Goal: Task Accomplishment & Management: Manage account settings

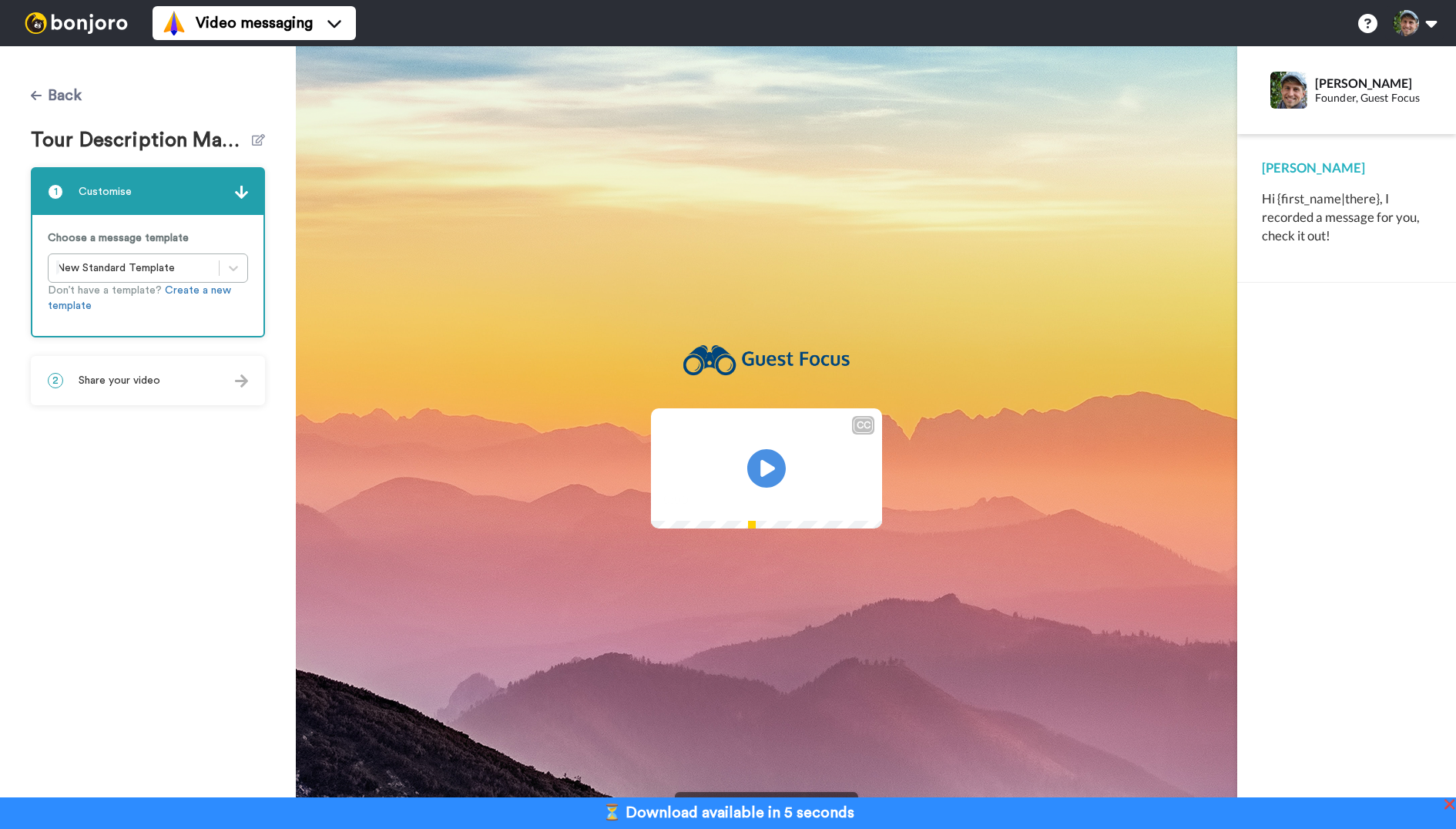
click at [62, 97] on button "Back" at bounding box center [56, 95] width 51 height 37
click at [55, 96] on button "Back" at bounding box center [56, 95] width 51 height 37
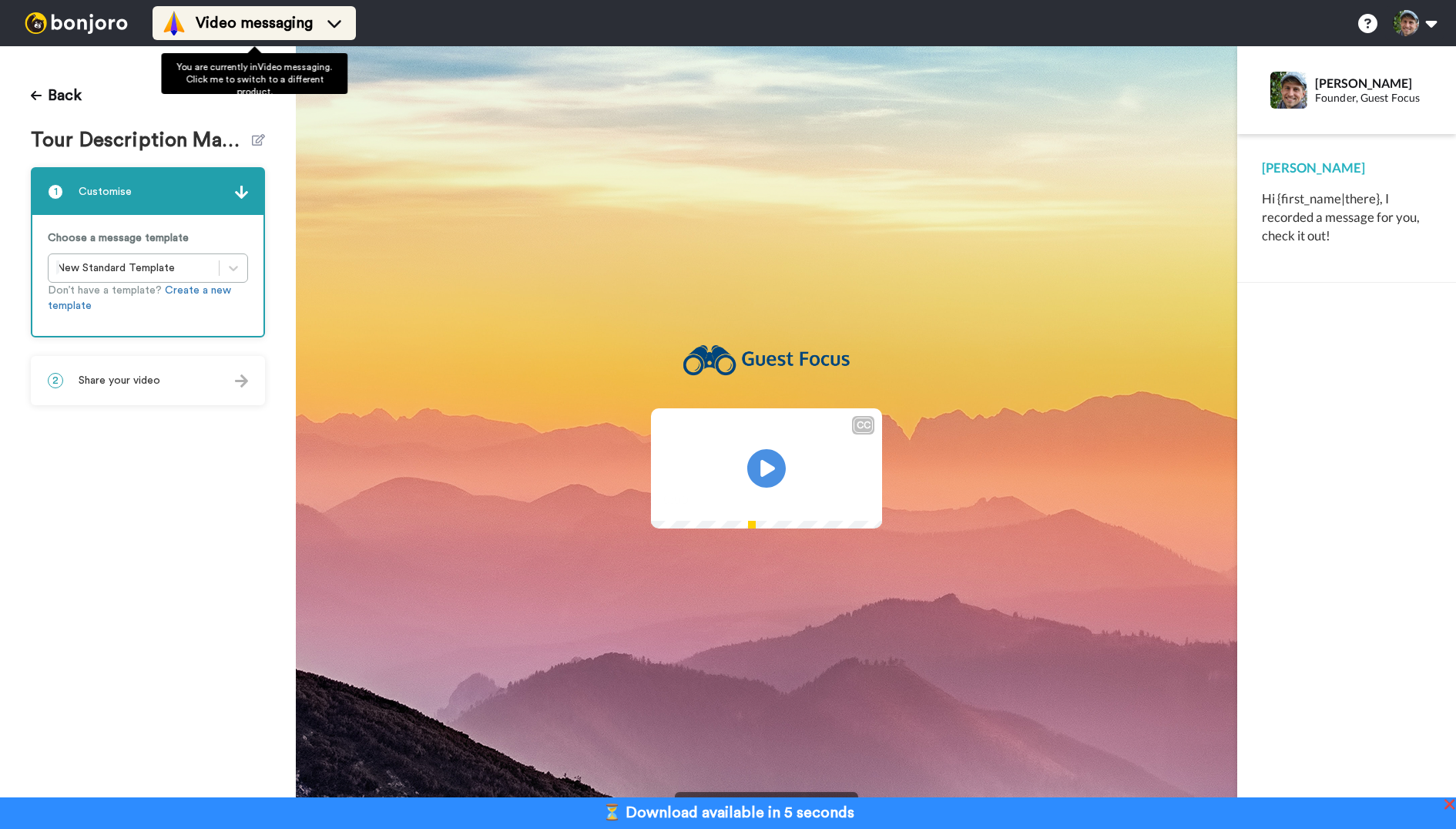
click at [297, 23] on span "Video messaging" at bounding box center [254, 23] width 117 height 21
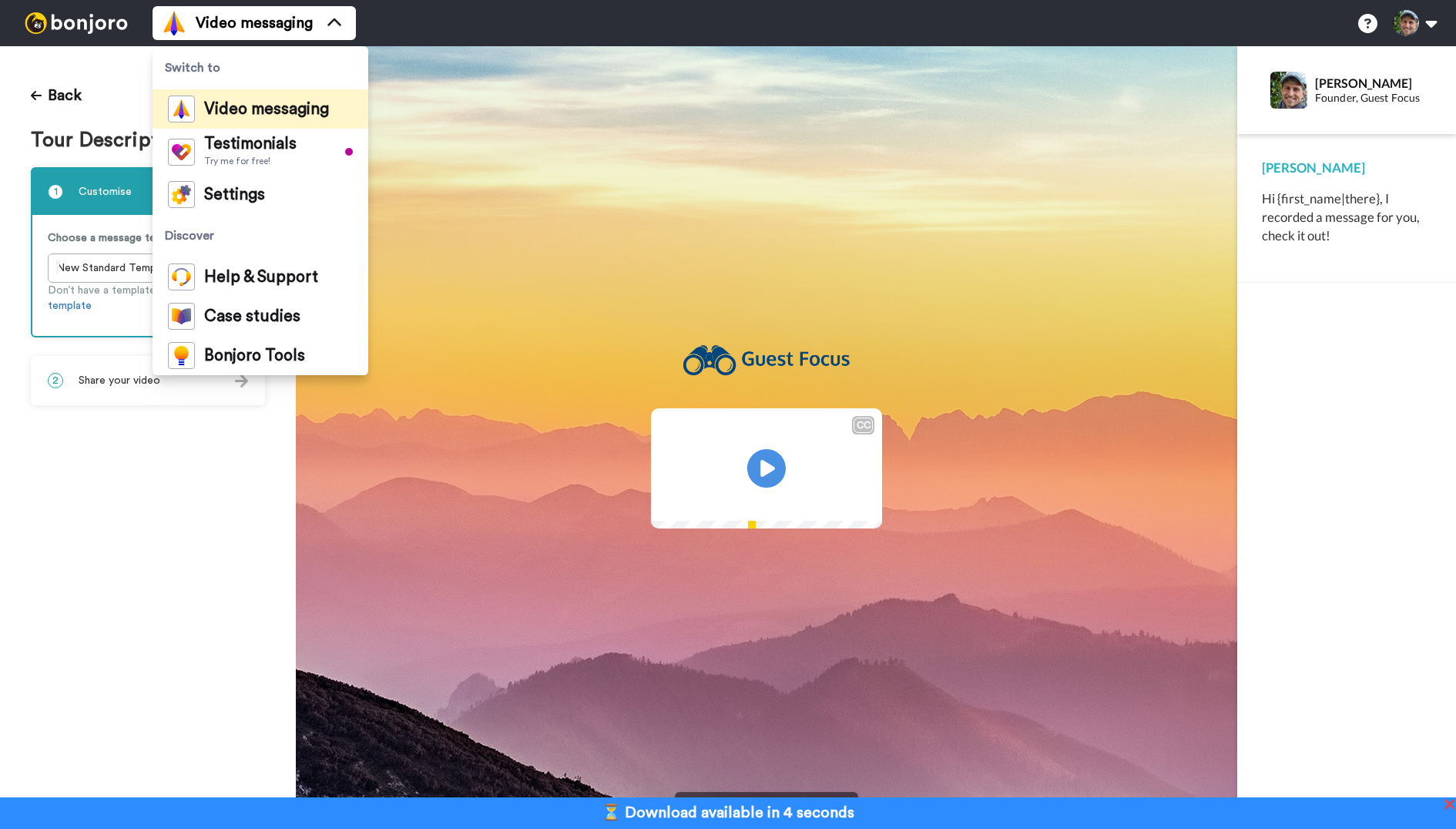
click at [68, 27] on img at bounding box center [76, 23] width 116 height 21
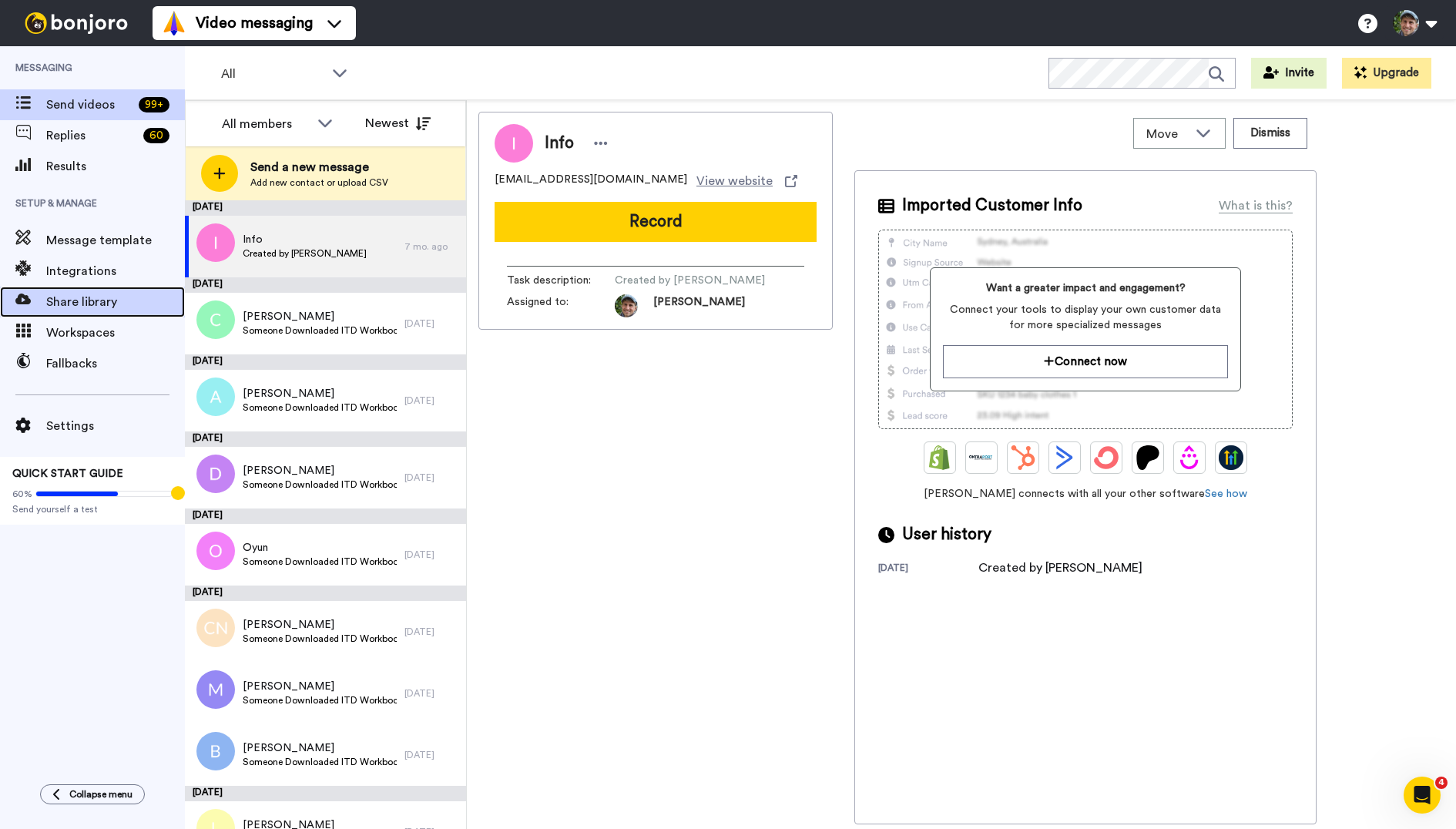
click at [98, 303] on span "Share library" at bounding box center [115, 302] width 139 height 18
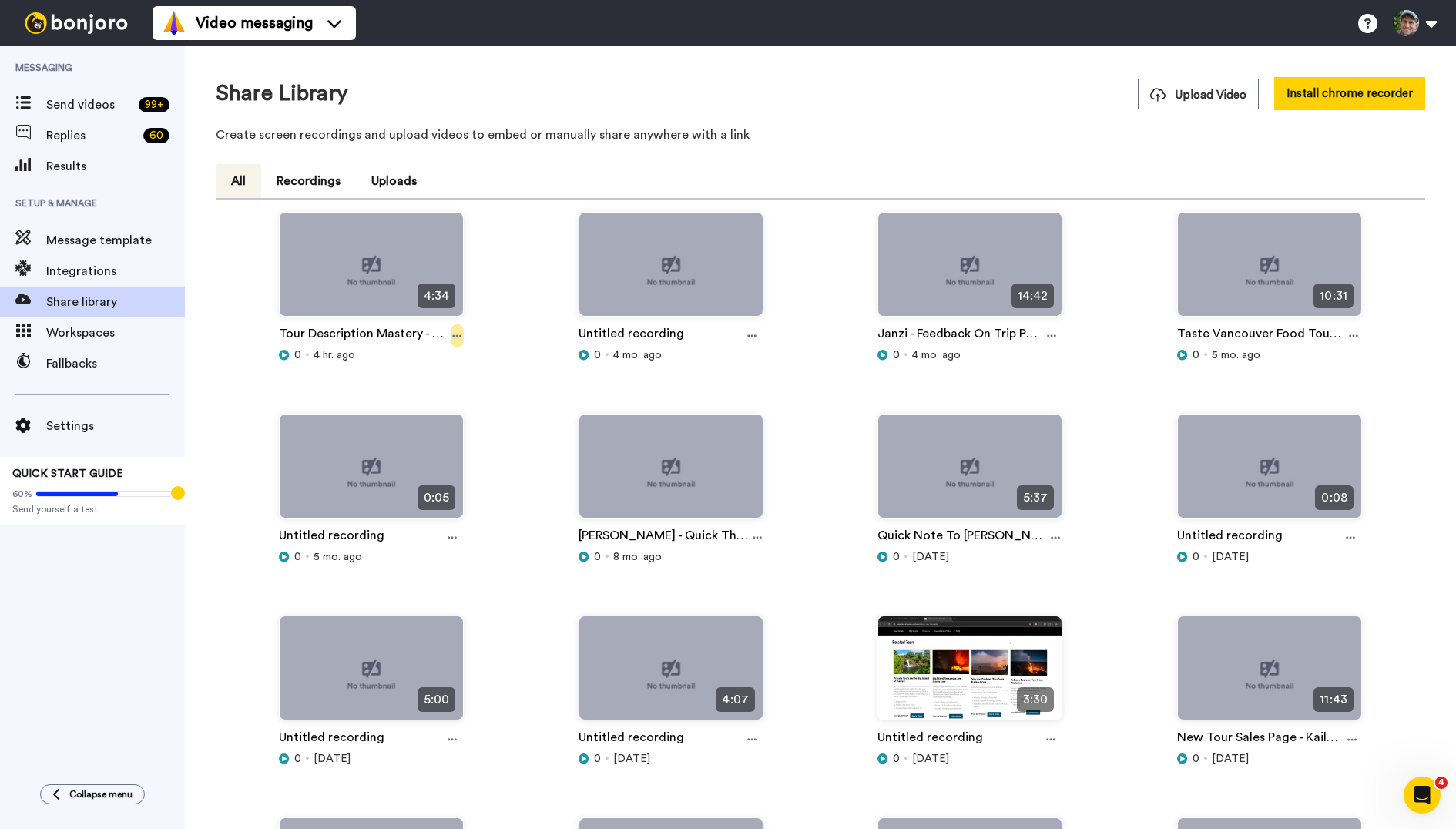
click at [461, 332] on icon at bounding box center [457, 336] width 10 height 11
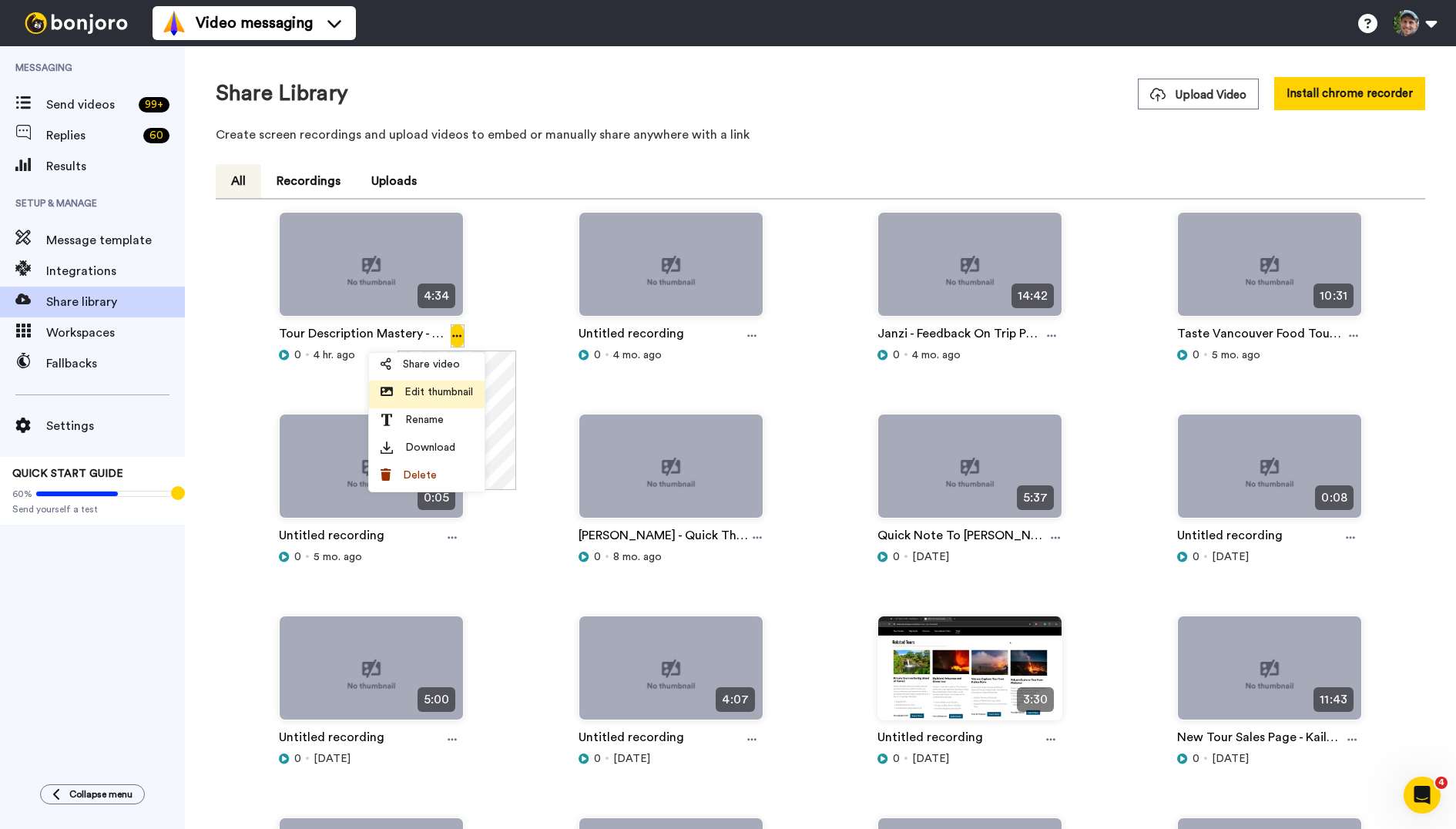
click at [441, 391] on span "Edit thumbnail" at bounding box center [439, 392] width 69 height 15
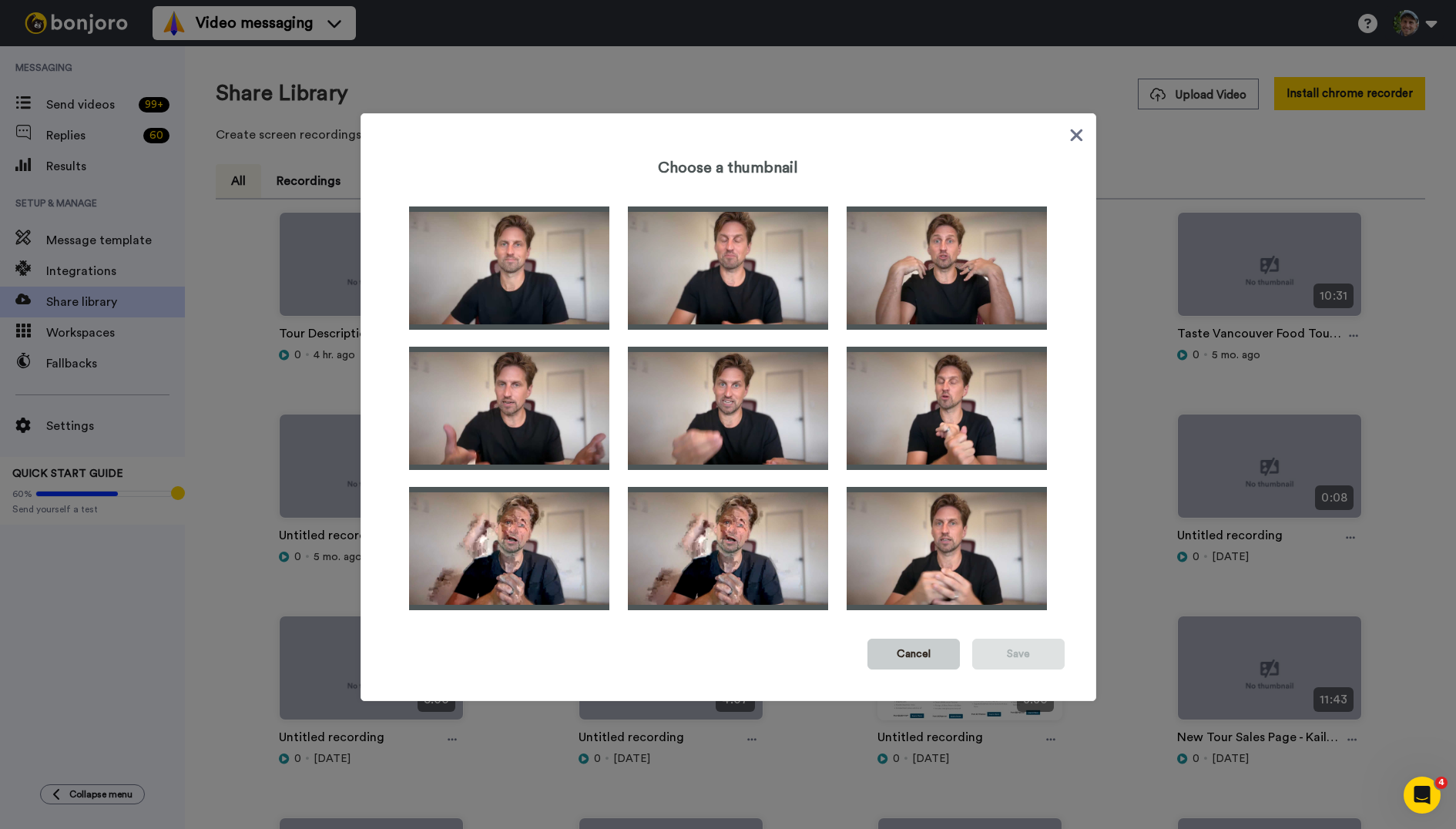
click at [933, 656] on button "Cancel" at bounding box center [914, 654] width 93 height 31
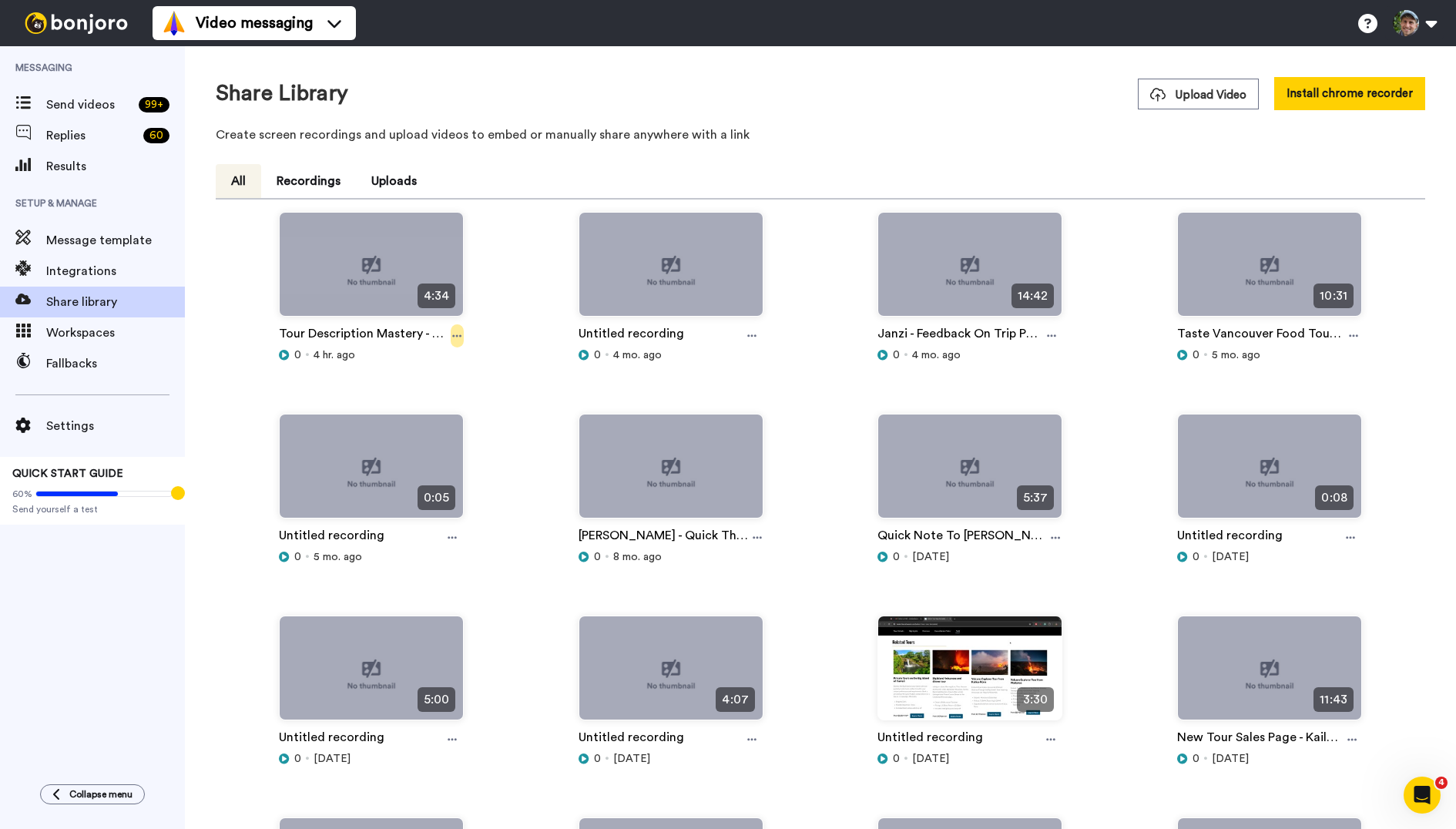
click at [455, 332] on icon at bounding box center [457, 336] width 10 height 11
click at [539, 249] on div "Untitled recording 0 4 mo. ago" at bounding box center [671, 313] width 300 height 202
click at [460, 335] on icon at bounding box center [458, 336] width 10 height 2
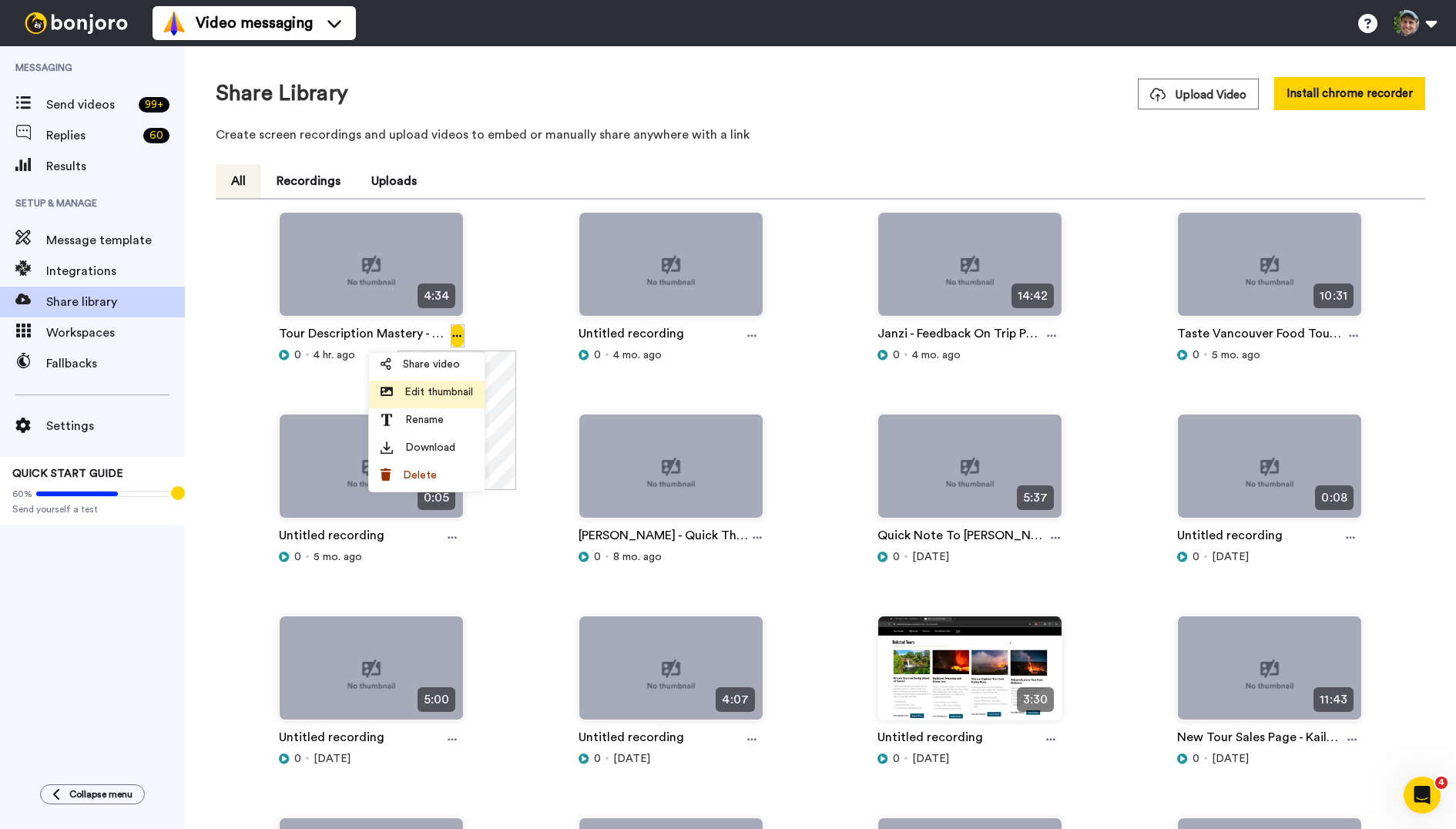
click at [443, 394] on span "Edit thumbnail" at bounding box center [439, 392] width 69 height 15
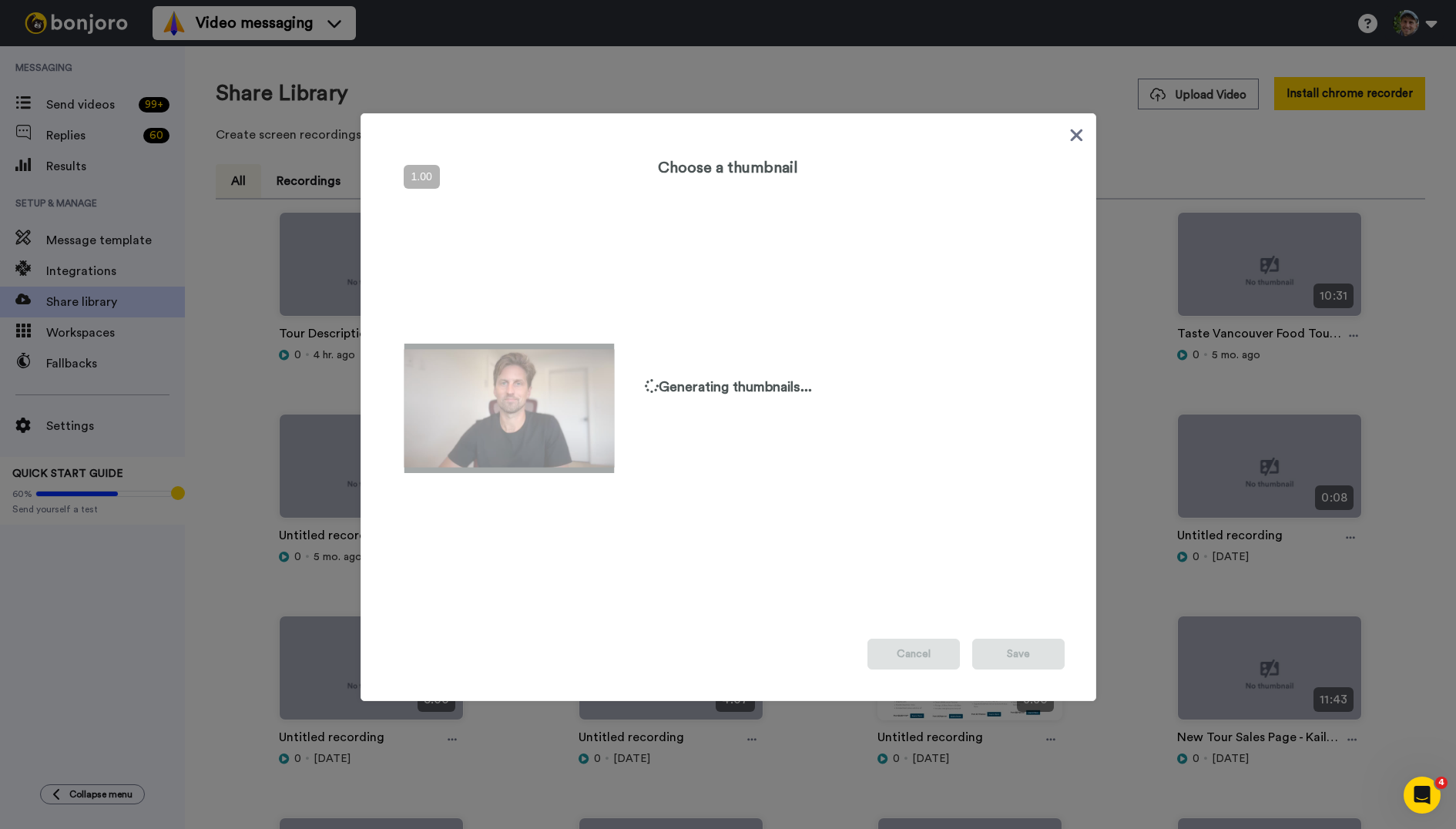
click at [511, 405] on img at bounding box center [509, 408] width 211 height 129
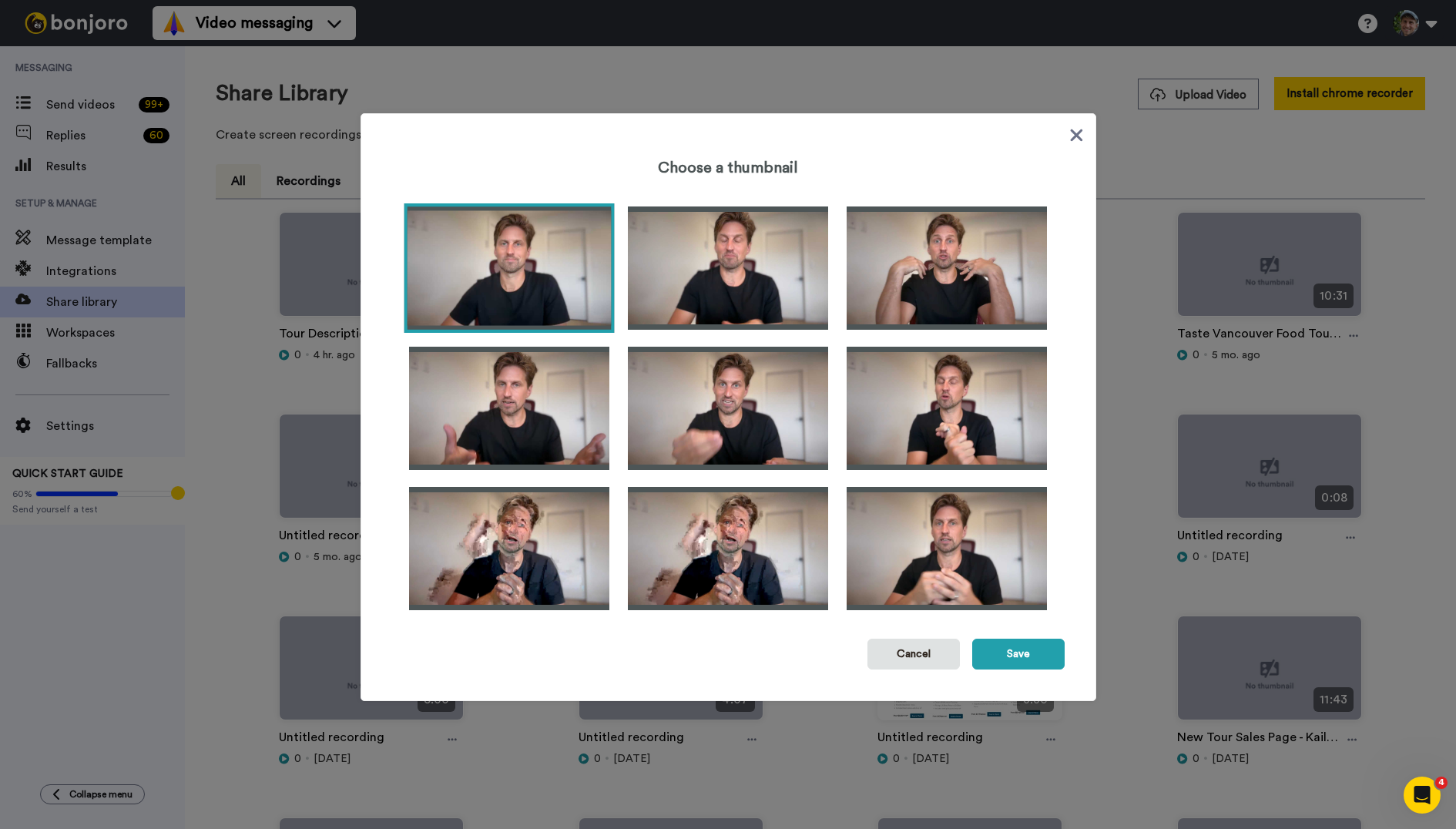
click at [494, 251] on img at bounding box center [509, 268] width 211 height 129
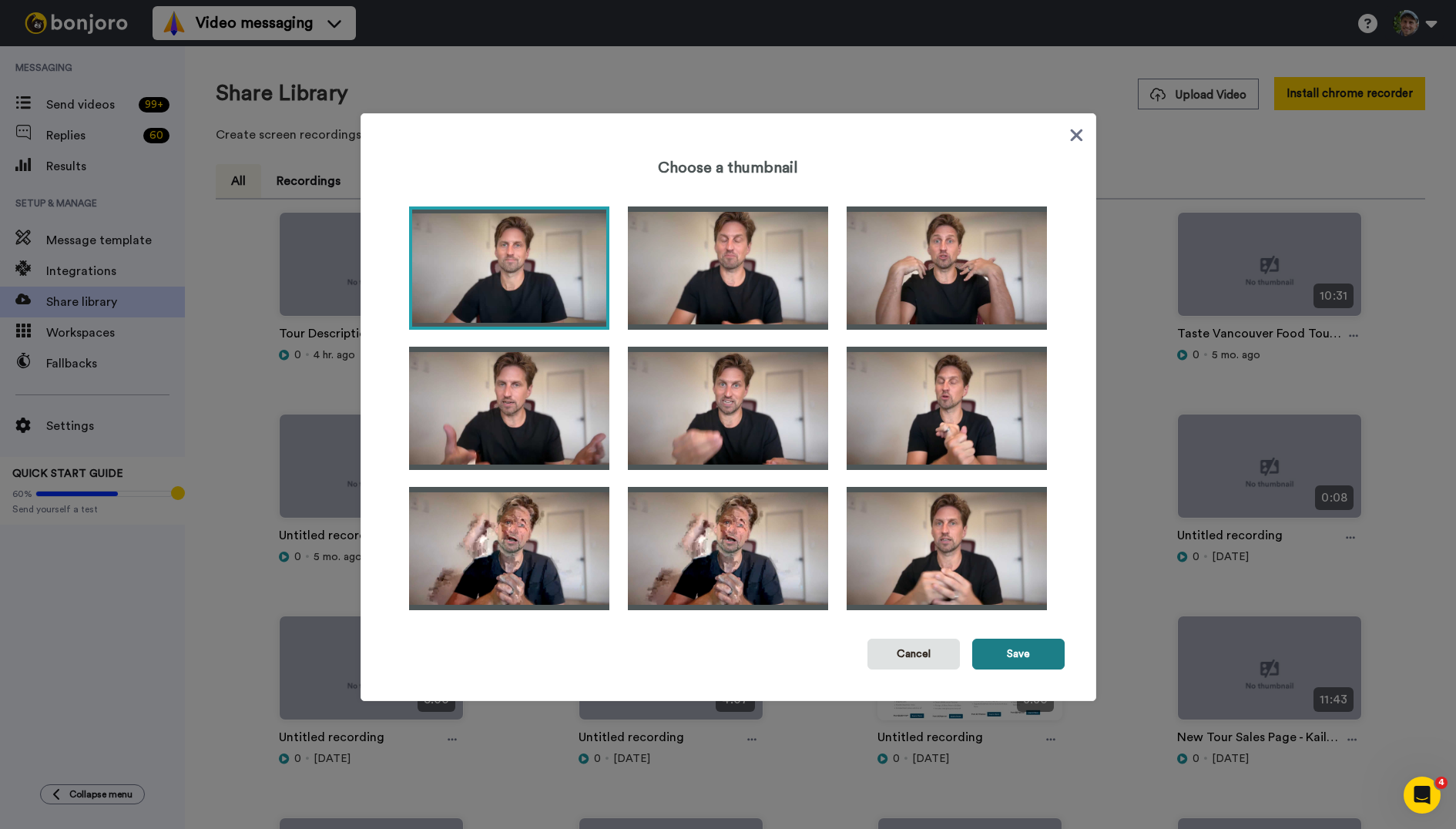
click at [1036, 660] on button "Save" at bounding box center [1018, 654] width 93 height 31
